Goal: Transaction & Acquisition: Purchase product/service

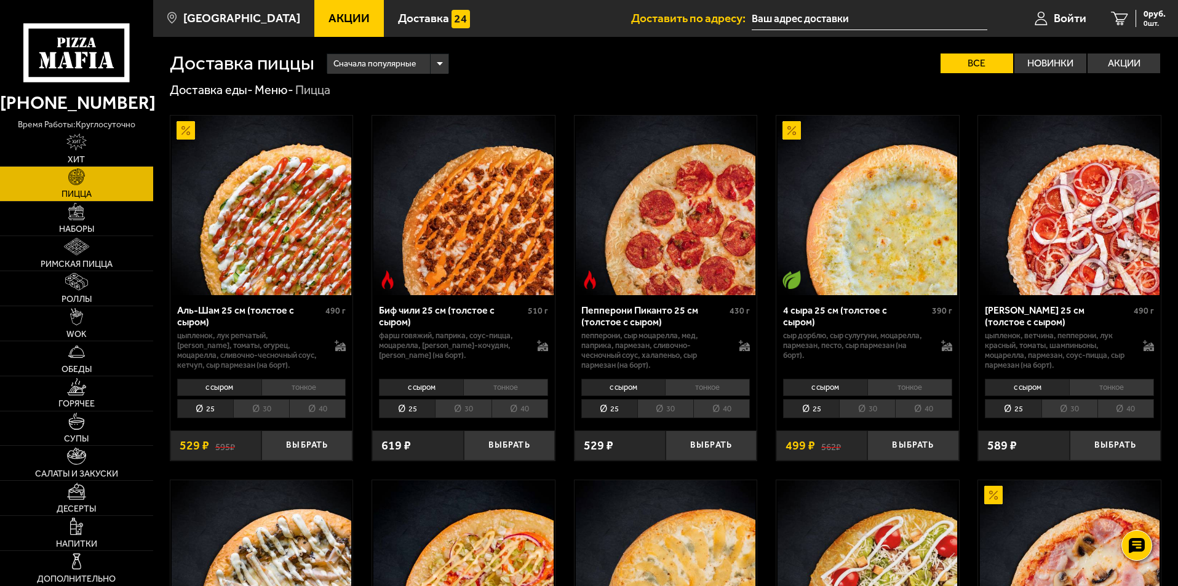
click at [333, 14] on span "Акции" at bounding box center [349, 18] width 41 height 12
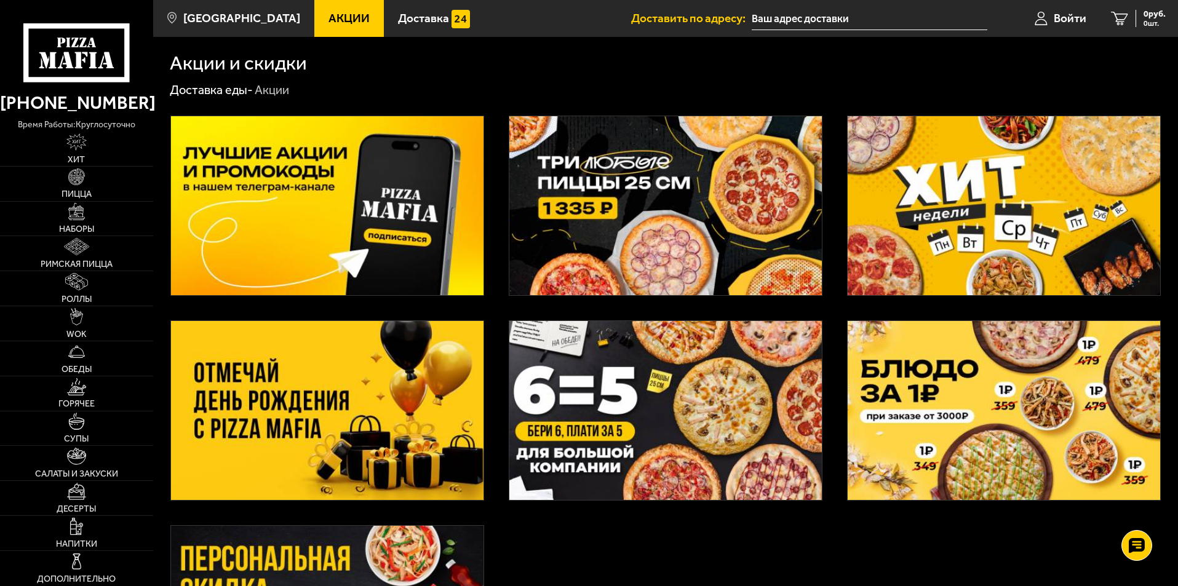
click at [683, 415] on img at bounding box center [666, 410] width 313 height 179
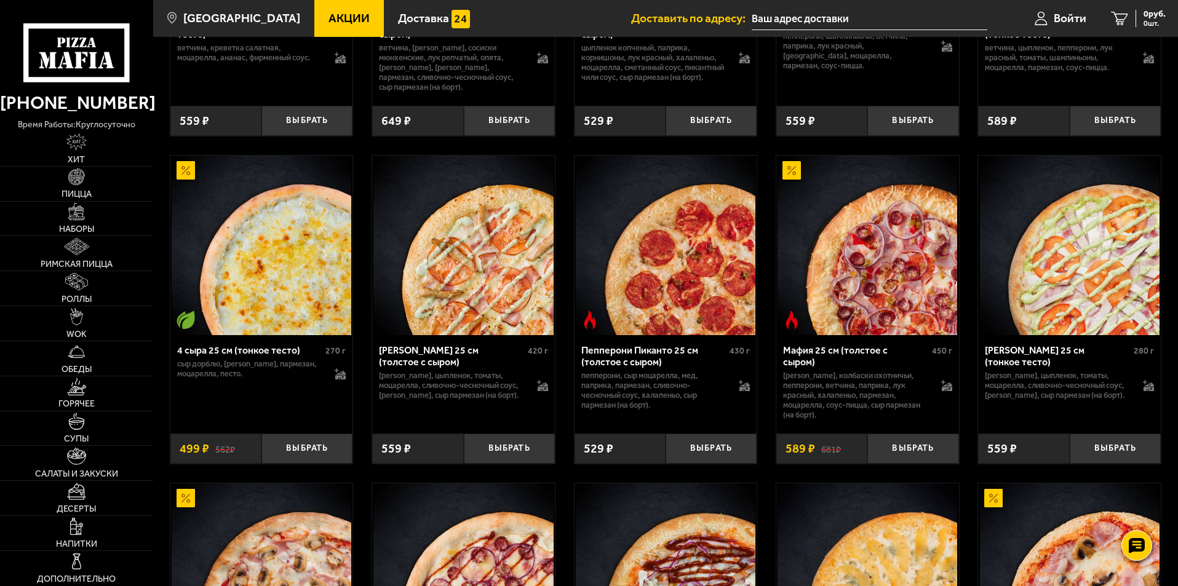
scroll to position [1662, 0]
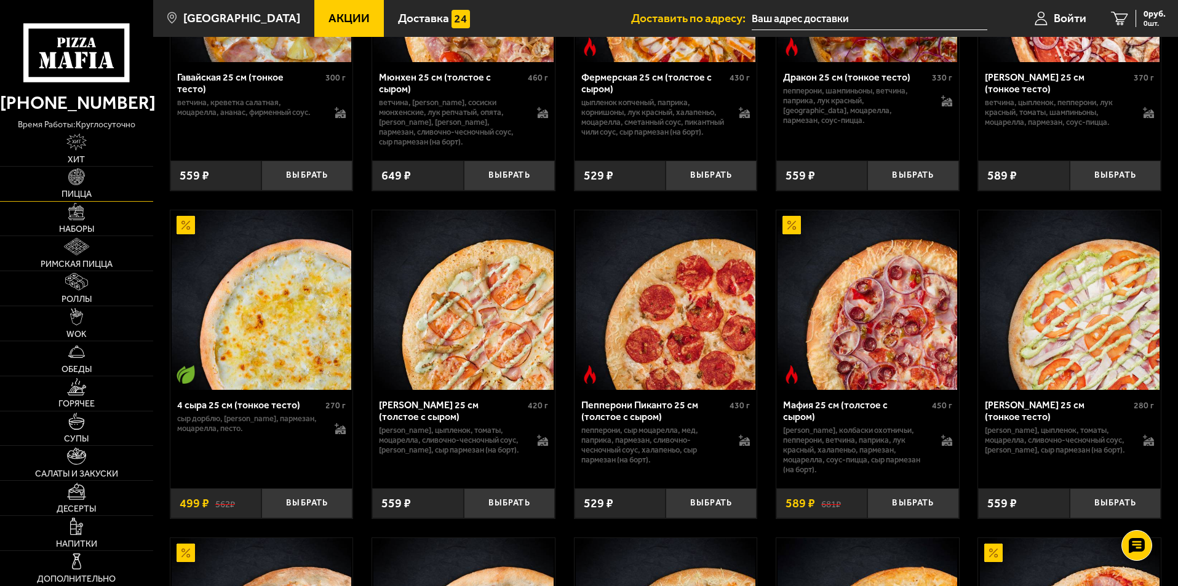
click at [87, 190] on span "Пицца" at bounding box center [77, 194] width 30 height 9
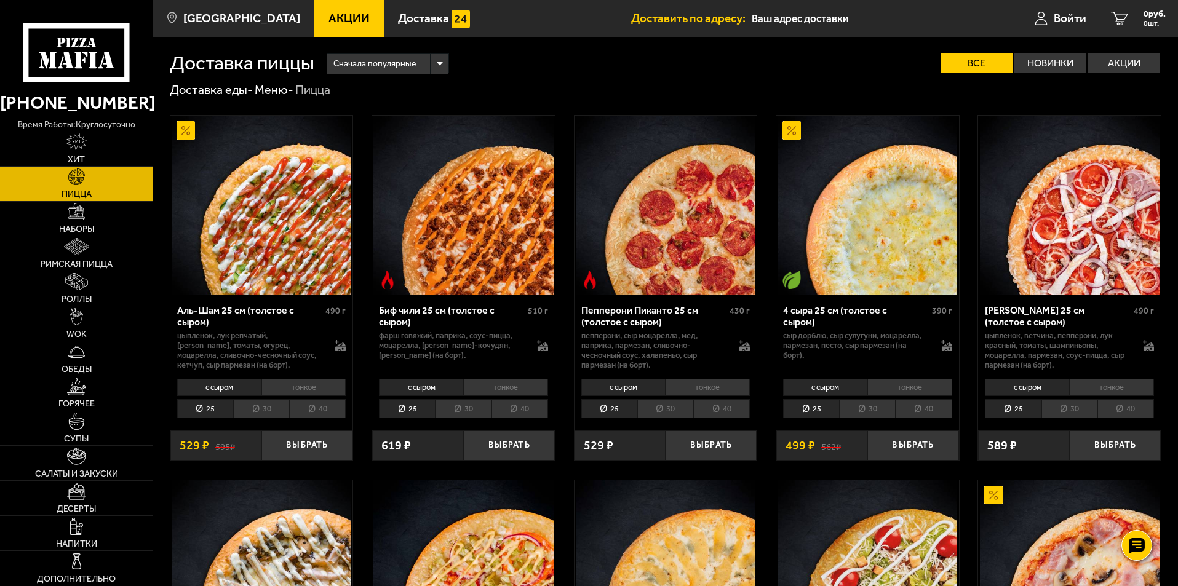
click at [462, 412] on li "30" at bounding box center [463, 408] width 56 height 19
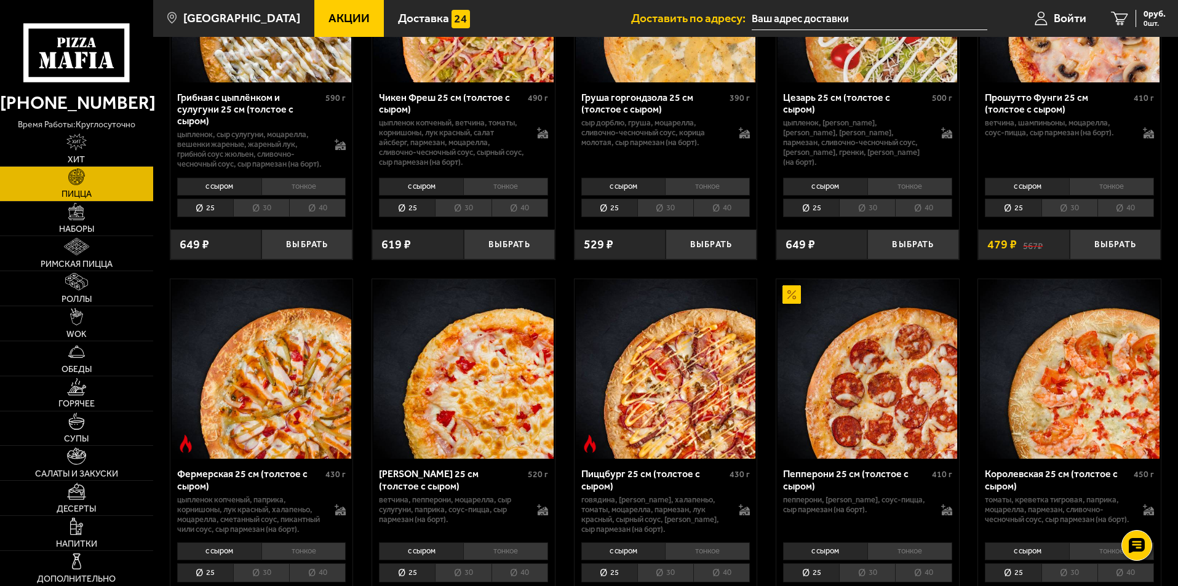
scroll to position [677, 0]
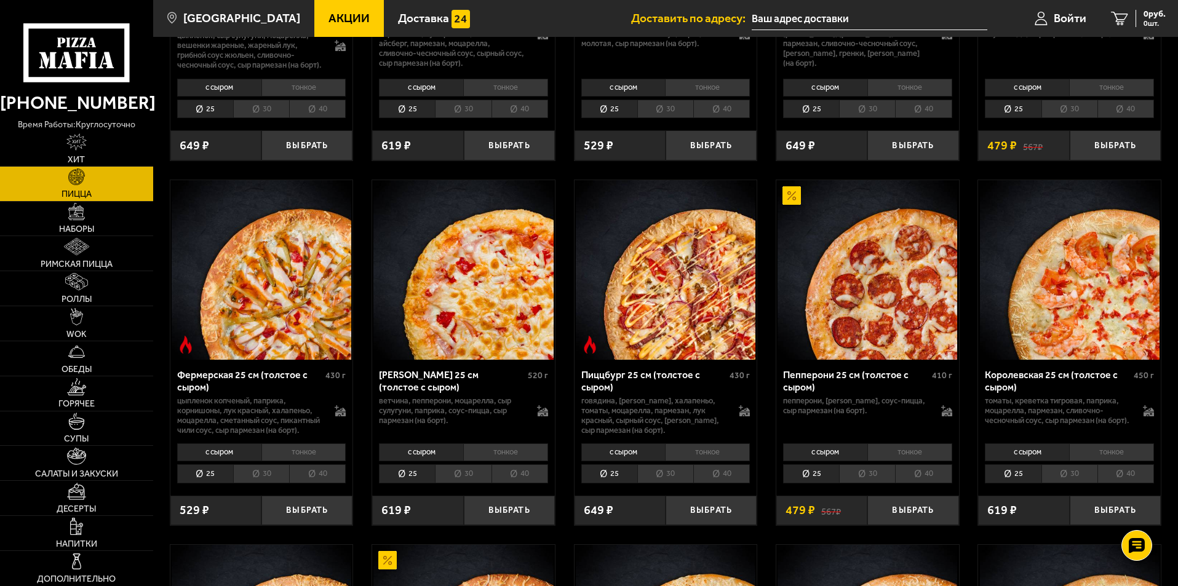
click at [679, 484] on li "30" at bounding box center [666, 474] width 56 height 19
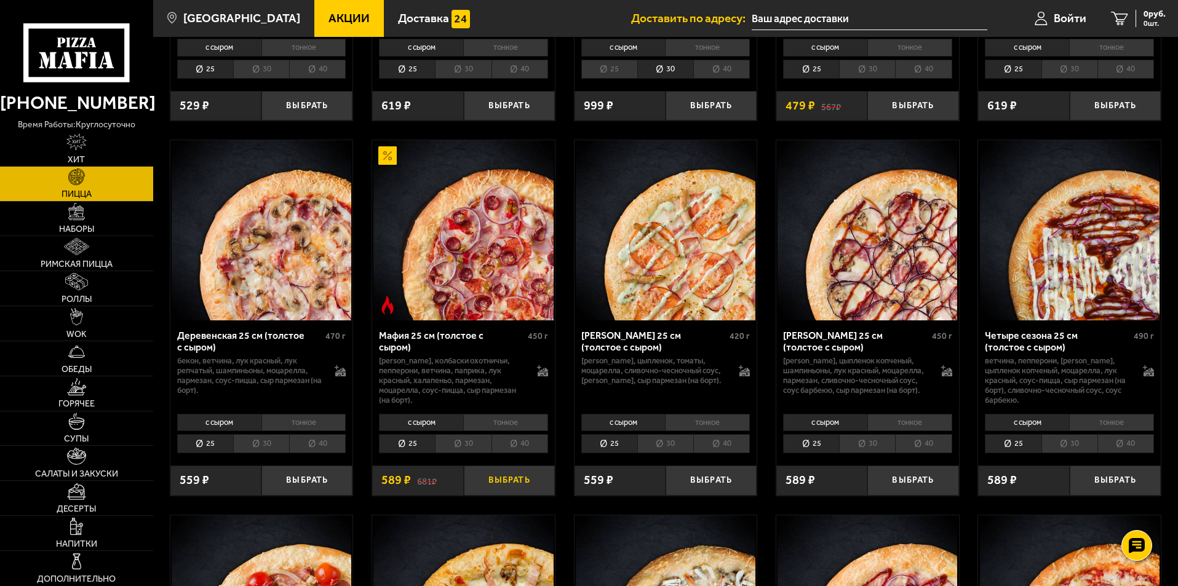
scroll to position [1108, 0]
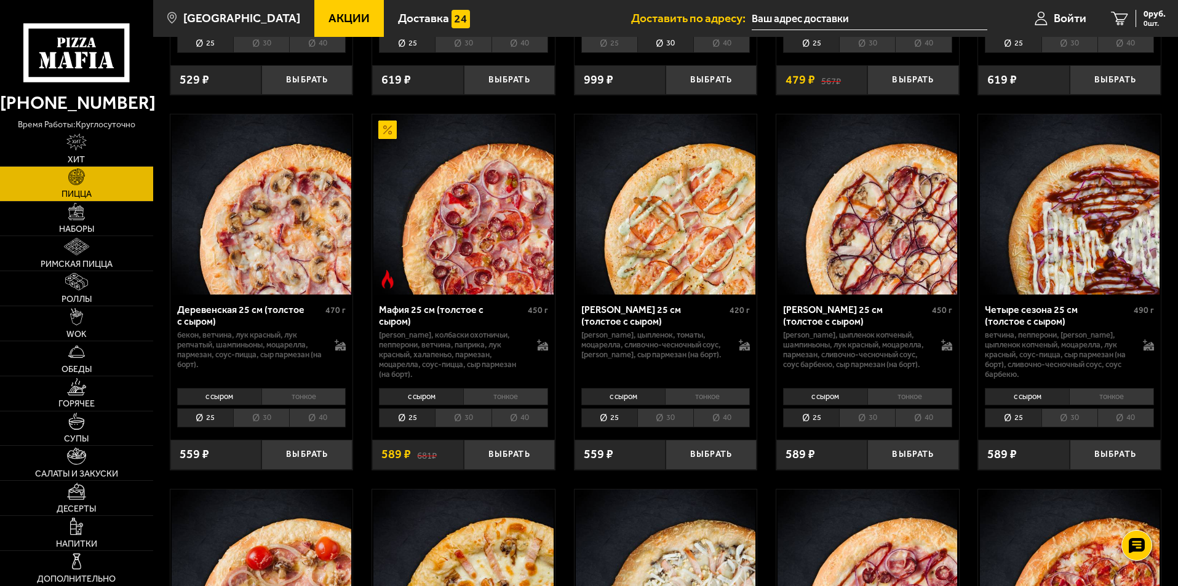
click at [471, 428] on li "30" at bounding box center [463, 418] width 56 height 19
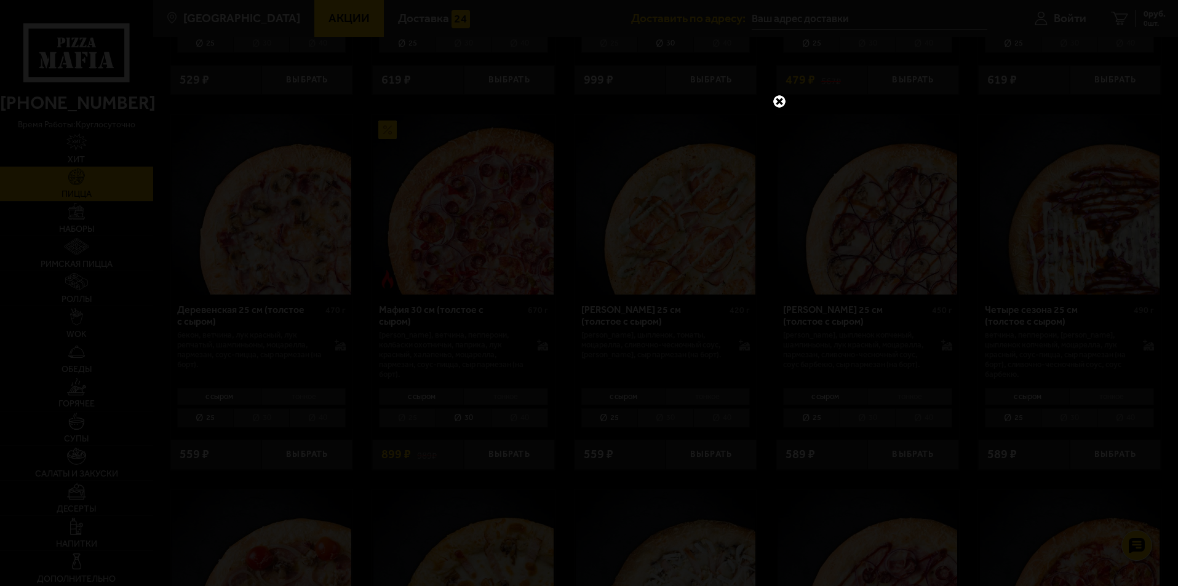
click at [777, 102] on link at bounding box center [780, 102] width 16 height 16
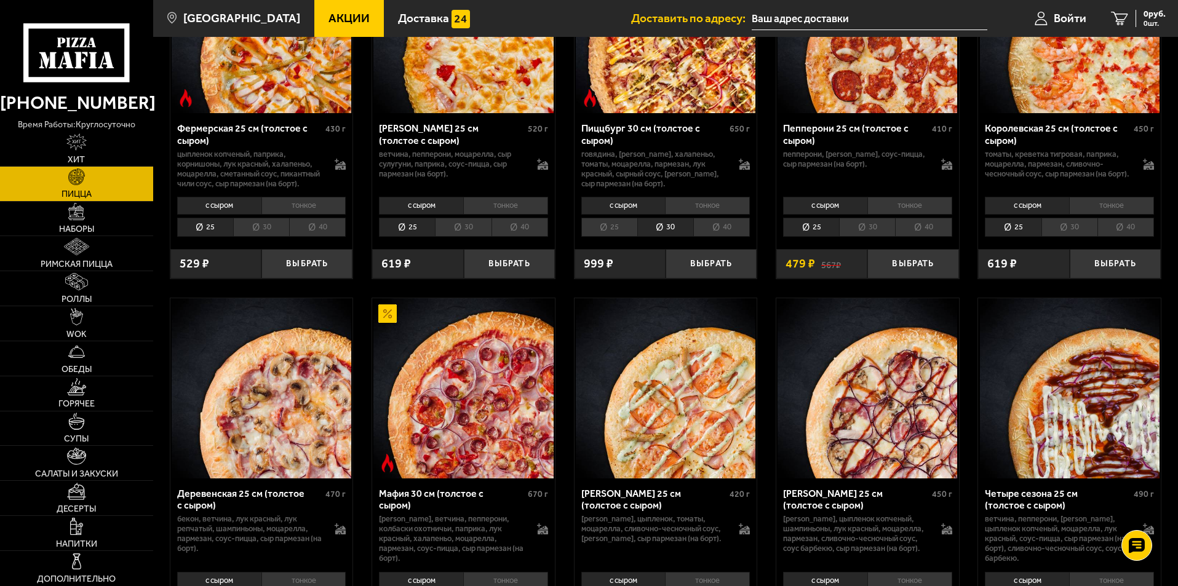
scroll to position [923, 0]
drag, startPoint x: 82, startPoint y: 124, endPoint x: 88, endPoint y: 147, distance: 24.0
click at [82, 133] on div "[PHONE_NUMBER] время работы: круглосуточно [PERSON_NAME] Наборы Римская пицца Р…" at bounding box center [76, 293] width 153 height 586
click at [88, 150] on link "Хит" at bounding box center [76, 149] width 153 height 34
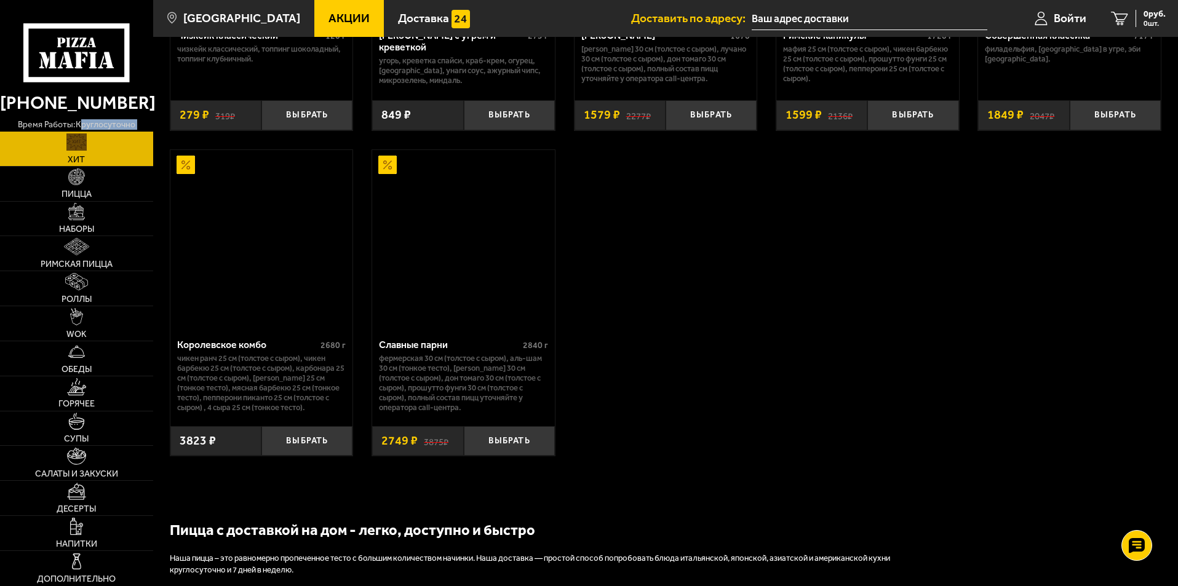
click at [88, 148] on link "Хит" at bounding box center [76, 149] width 153 height 34
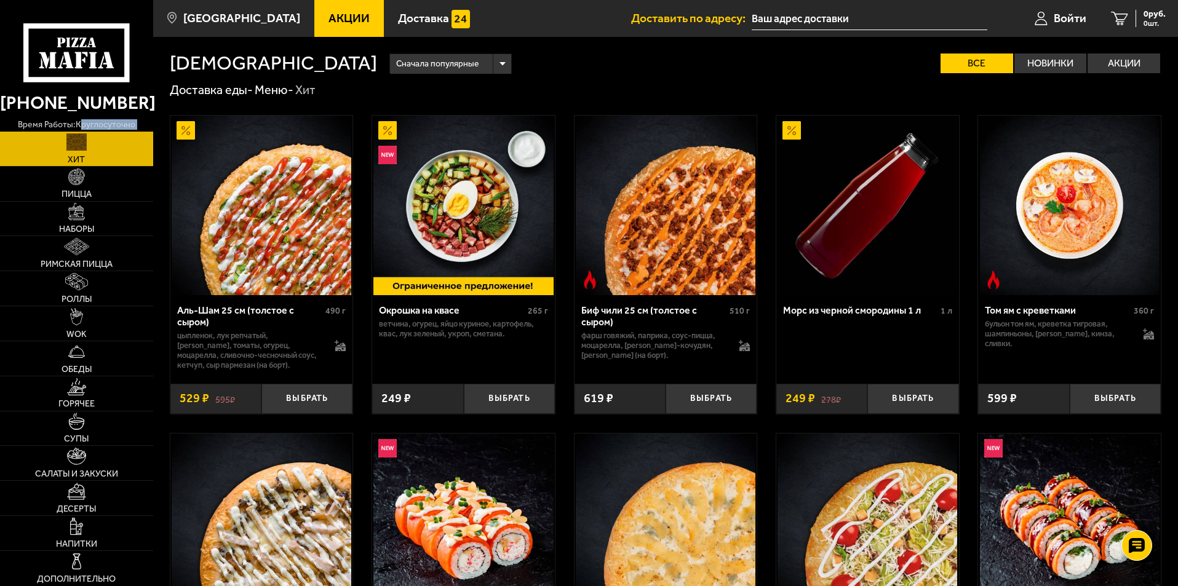
click at [88, 148] on link "Хит" at bounding box center [76, 149] width 153 height 34
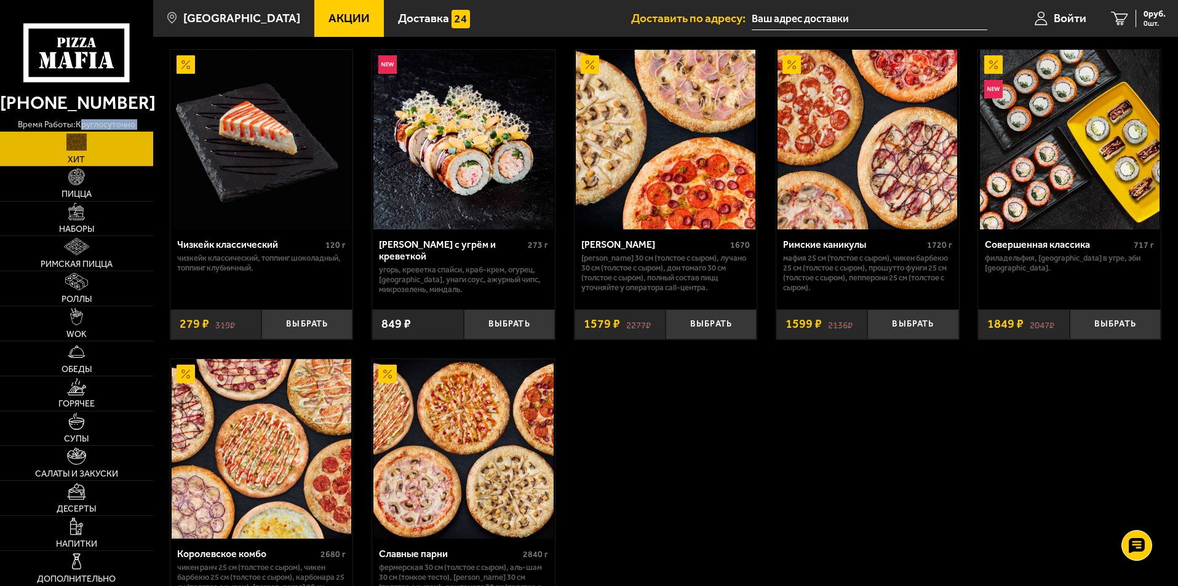
scroll to position [738, 0]
